Goal: Find specific page/section: Find specific page/section

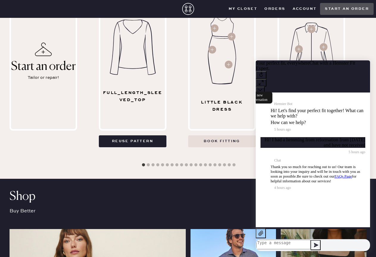
click at [267, 71] on button at bounding box center [261, 75] width 11 height 8
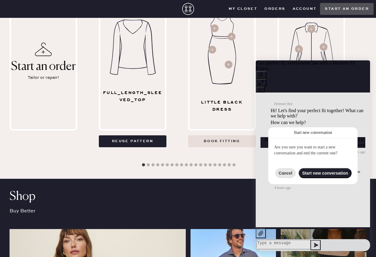
click at [289, 170] on button "Cancel" at bounding box center [286, 174] width 20 height 10
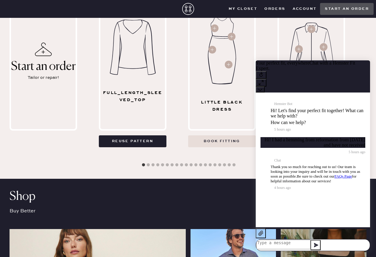
click at [299, 241] on textarea at bounding box center [284, 245] width 54 height 10
type textarea "Update?"
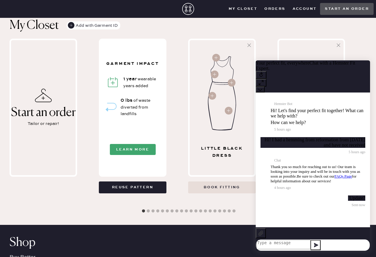
scroll to position [173, 0]
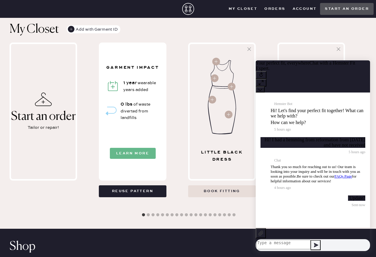
click at [137, 155] on button "Learn More" at bounding box center [133, 153] width 46 height 11
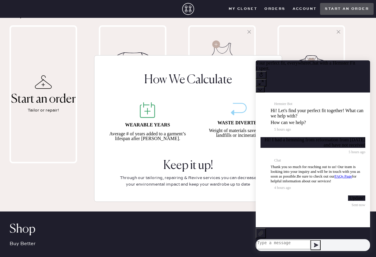
scroll to position [191, 0]
click at [143, 205] on div "How We Calculate WEARABLE YEARS Average # of years added to a garment’s lifespa…" at bounding box center [188, 128] width 376 height 257
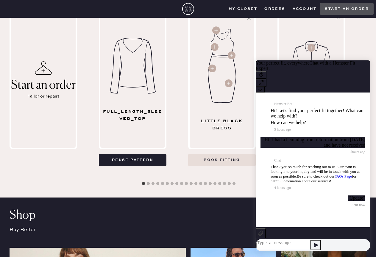
scroll to position [0, 0]
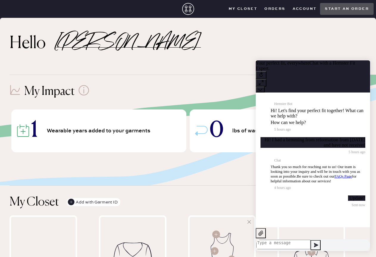
click at [268, 6] on button "Orders" at bounding box center [275, 8] width 28 height 9
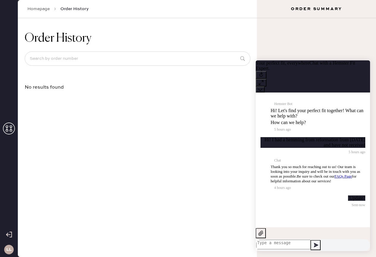
click at [41, 10] on link "Homepage" at bounding box center [38, 9] width 22 height 6
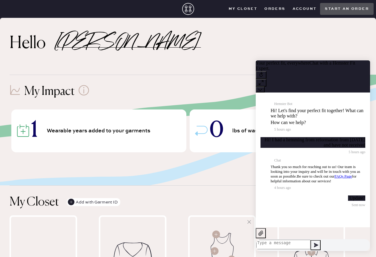
click at [295, 12] on button "Account" at bounding box center [304, 8] width 31 height 9
